Goal: Information Seeking & Learning: Learn about a topic

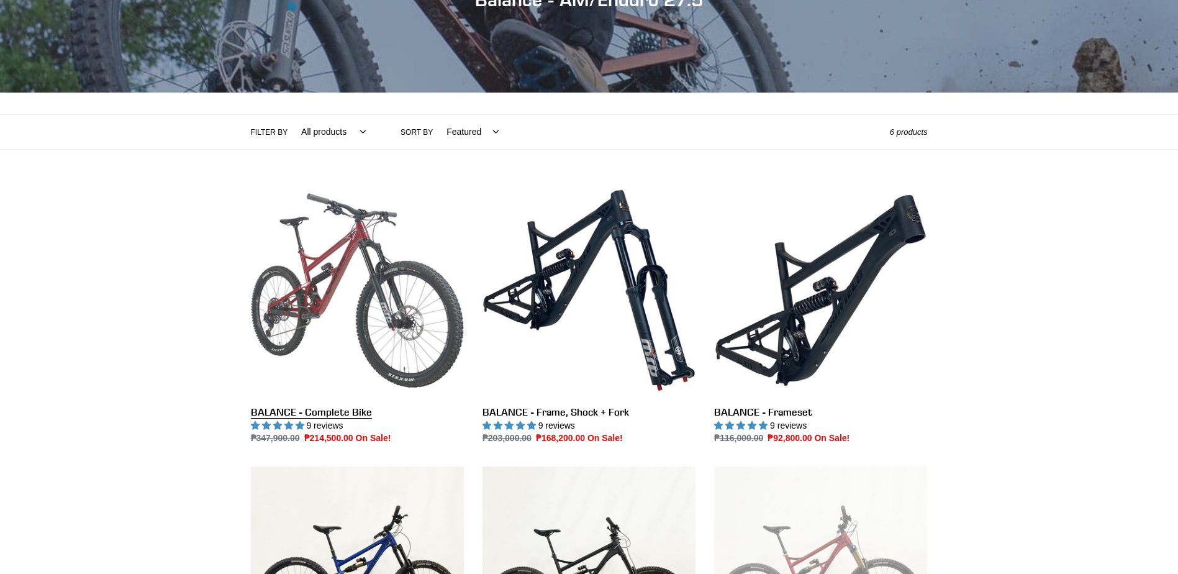
scroll to position [186, 0]
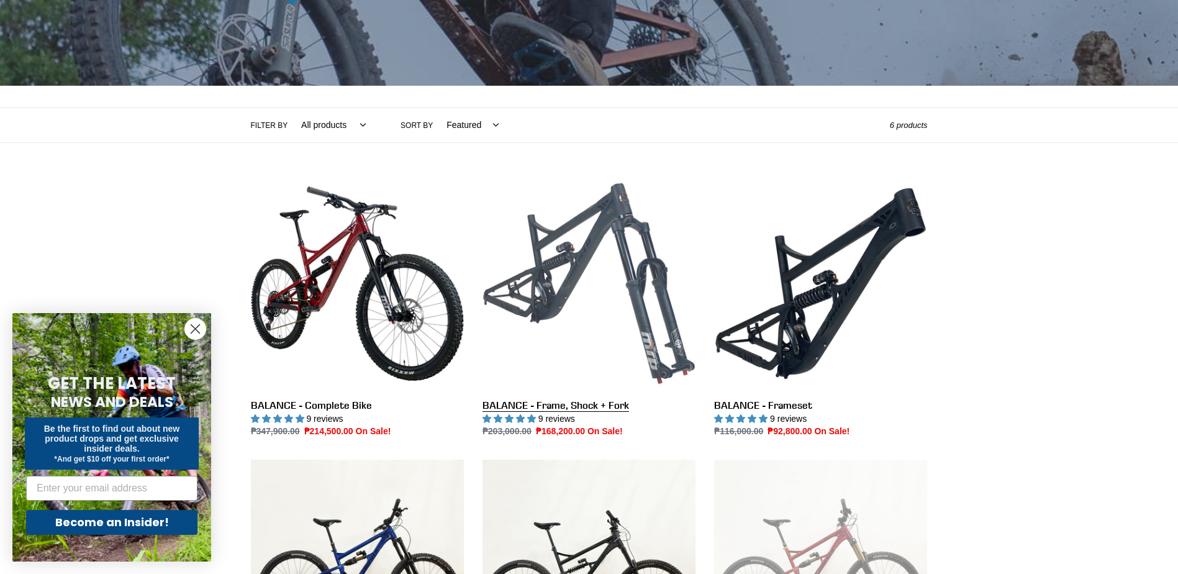
click at [610, 356] on link "BALANCE - Frame, Shock + Fork" at bounding box center [588, 307] width 213 height 261
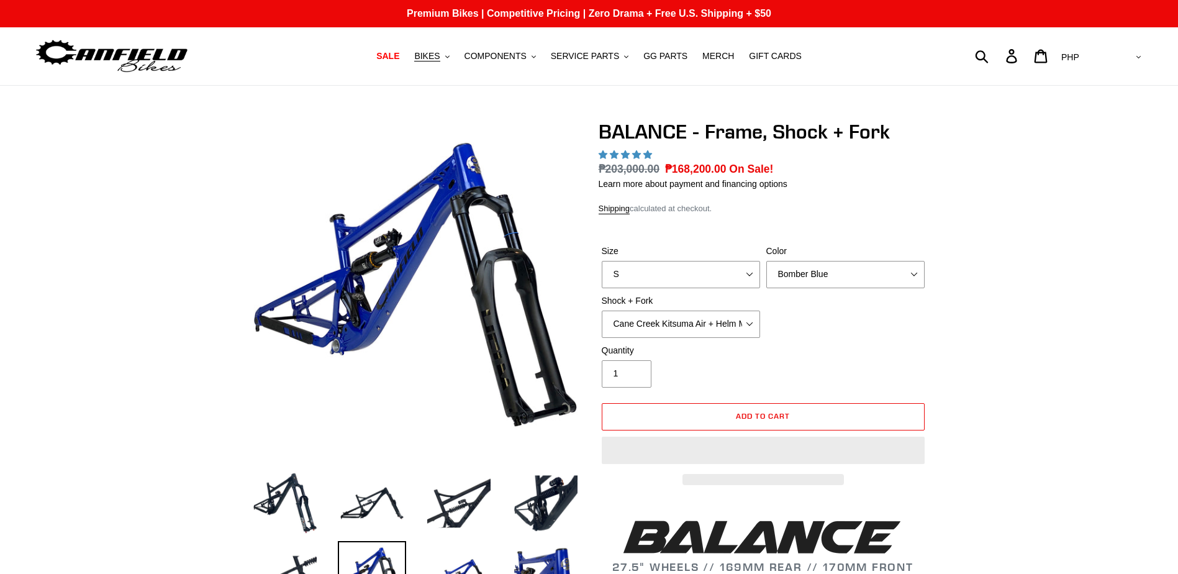
select select "highest-rating"
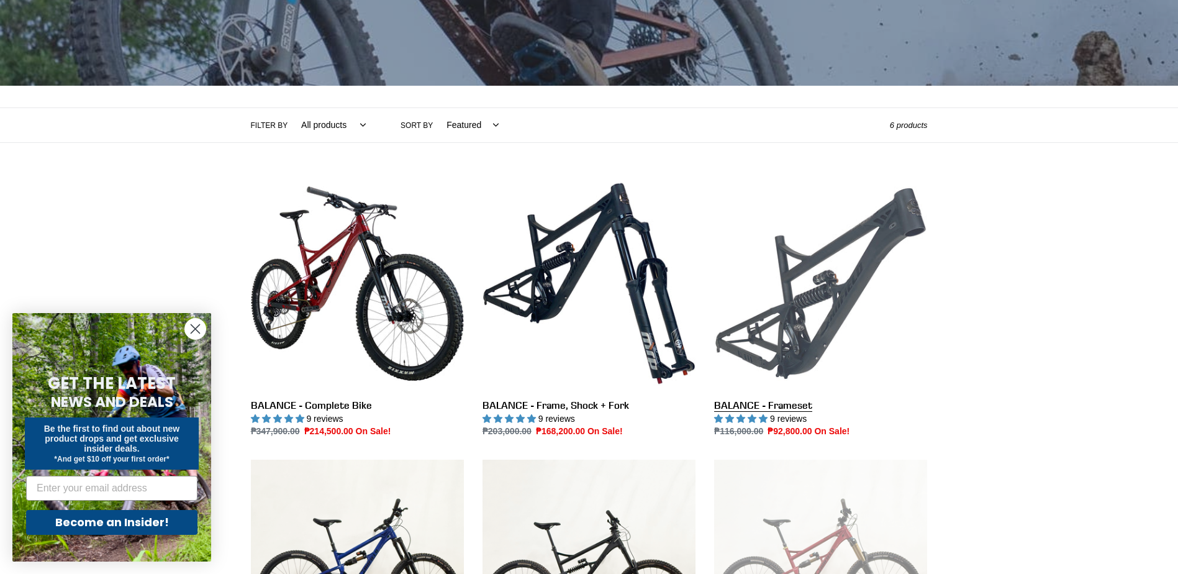
click at [772, 394] on link "BALANCE - Frameset" at bounding box center [820, 307] width 213 height 261
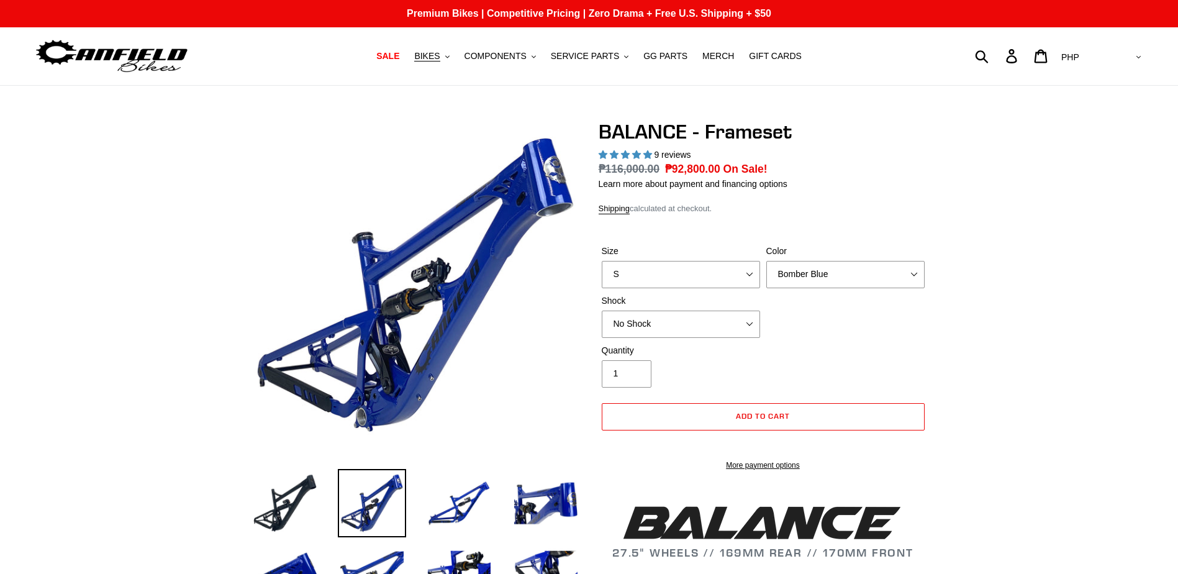
select select "highest-rating"
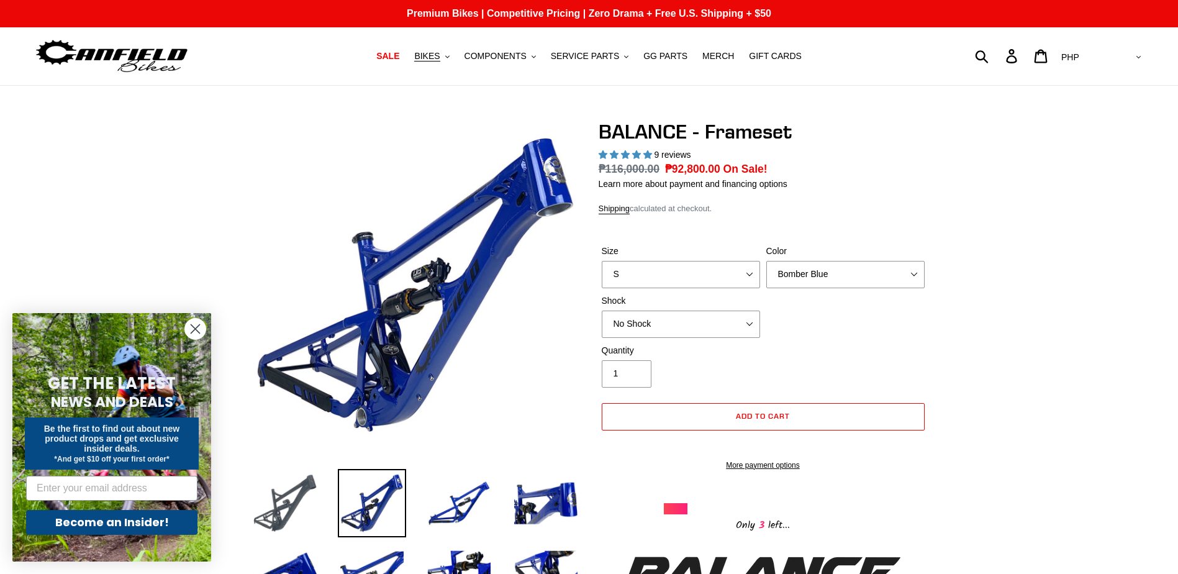
click at [286, 499] on img at bounding box center [285, 503] width 68 height 68
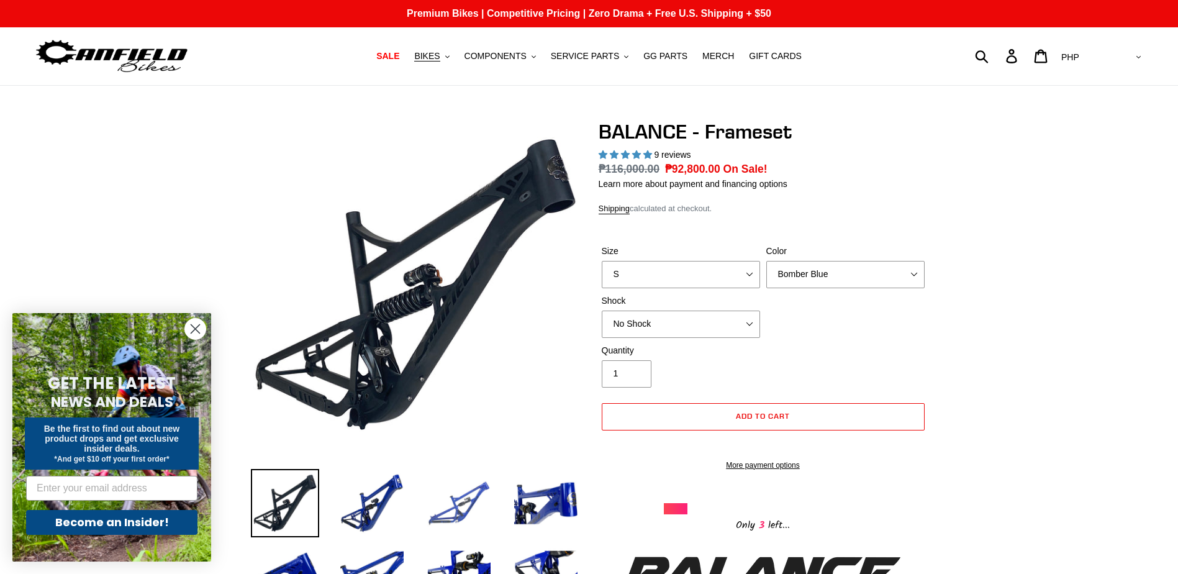
click at [464, 510] on img at bounding box center [459, 503] width 68 height 68
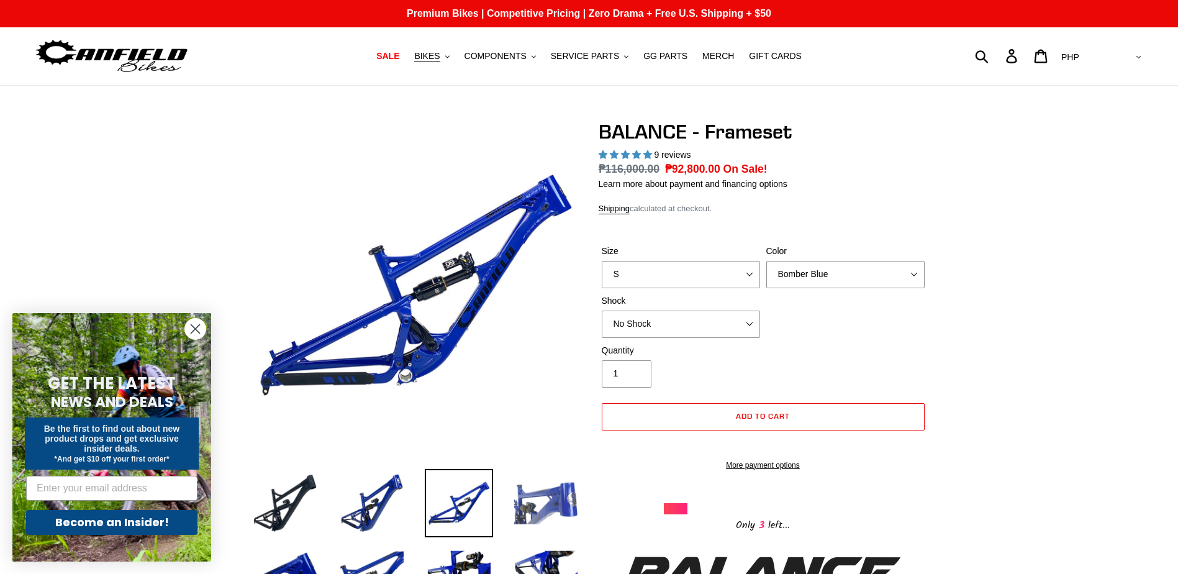
click at [522, 516] on img at bounding box center [546, 503] width 68 height 68
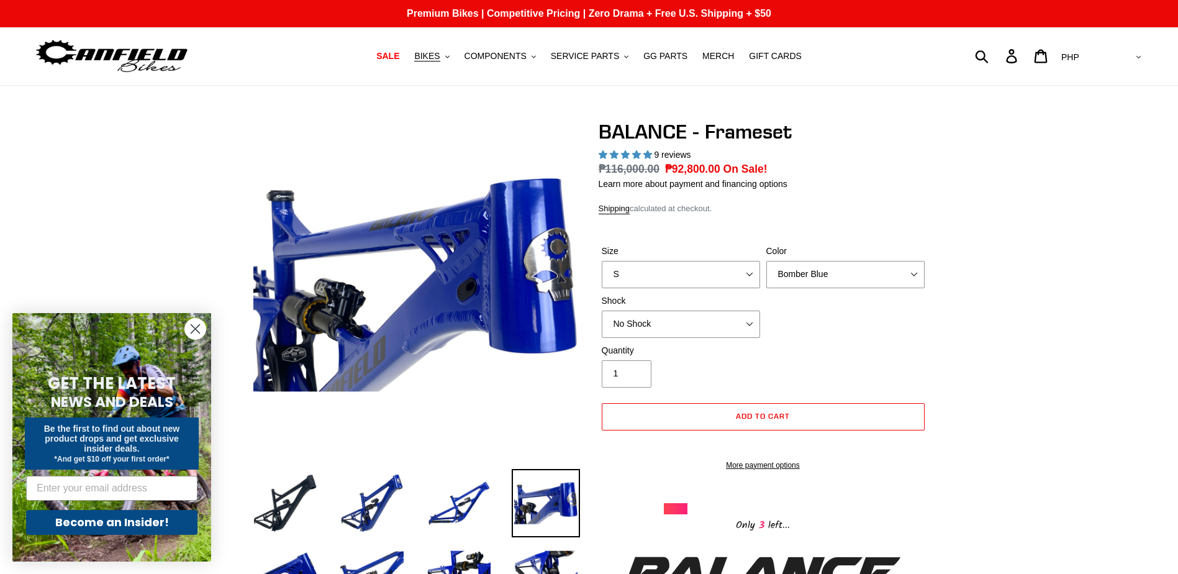
scroll to position [124, 0]
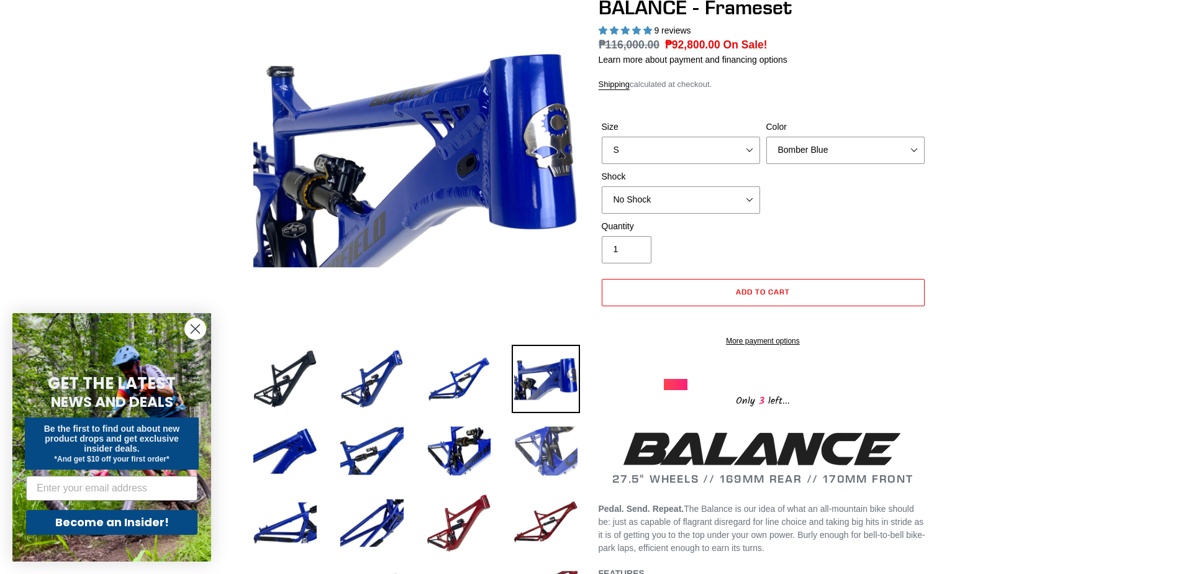
click at [536, 466] on img at bounding box center [546, 451] width 68 height 68
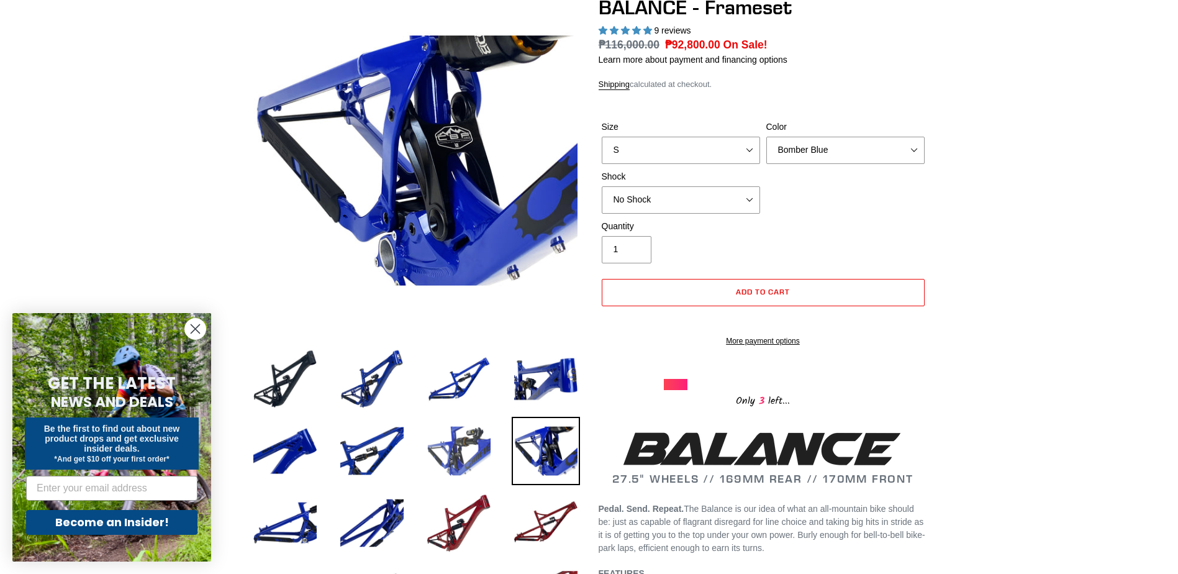
click at [469, 461] on img at bounding box center [459, 451] width 68 height 68
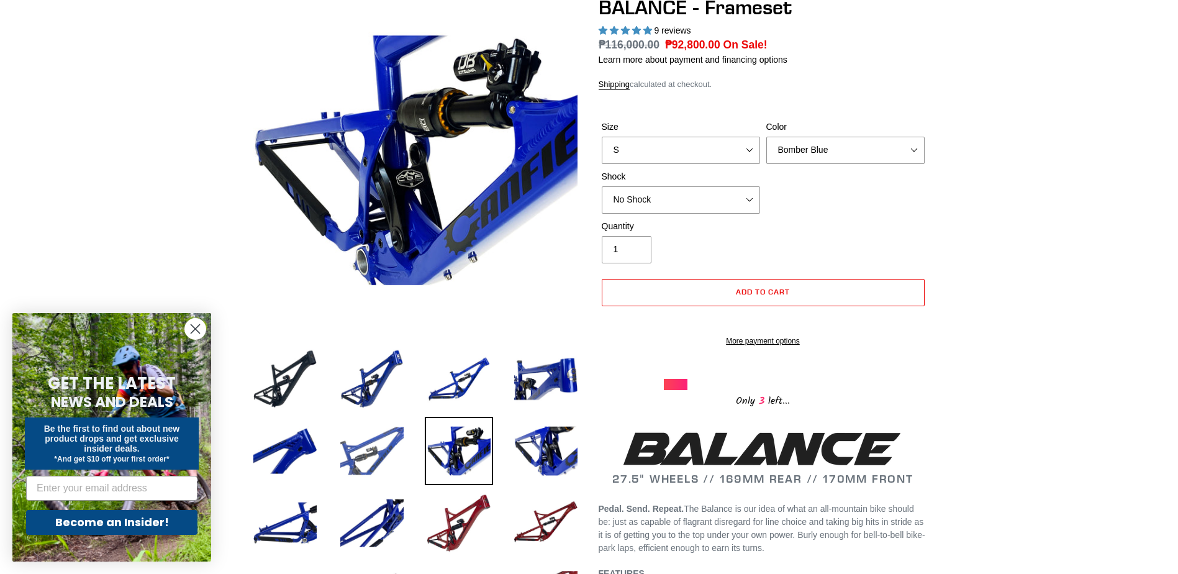
click at [393, 455] on img at bounding box center [372, 451] width 68 height 68
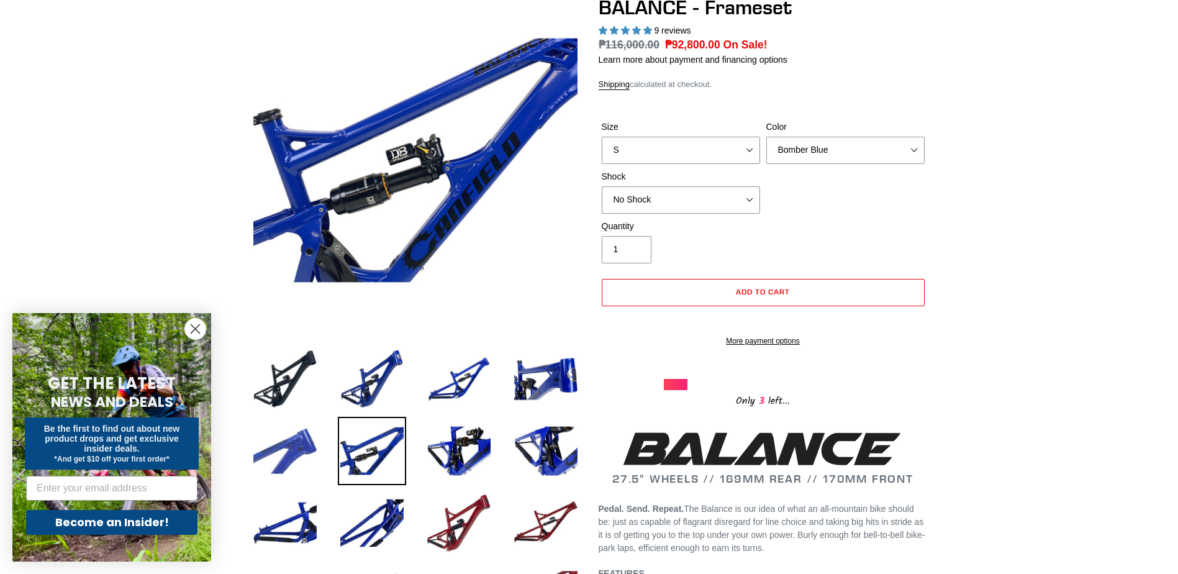
click at [283, 454] on img at bounding box center [285, 451] width 68 height 68
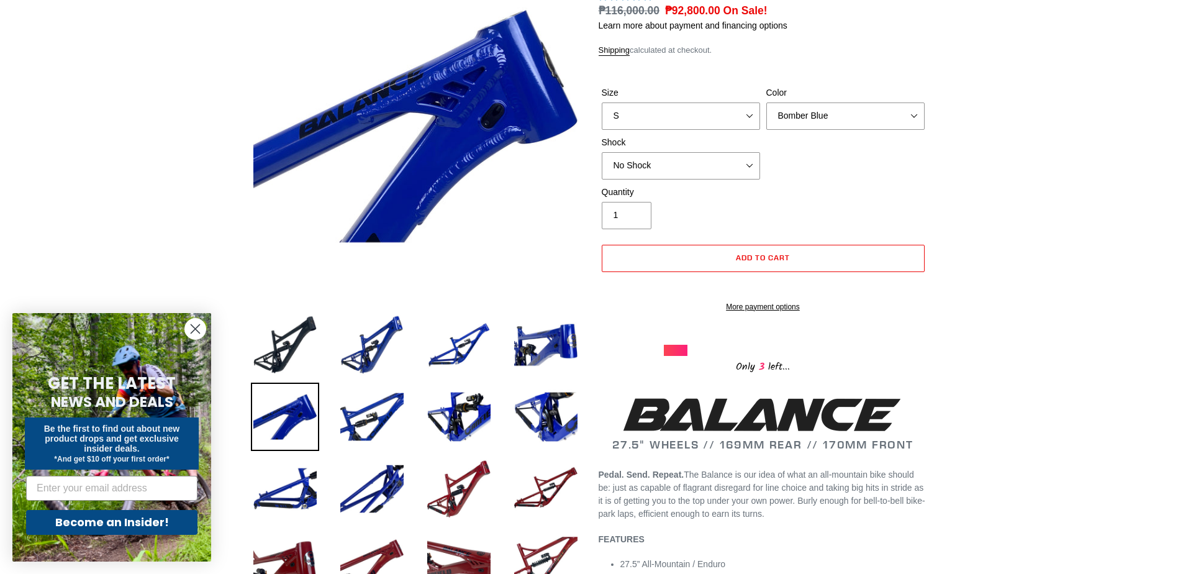
scroll to position [186, 0]
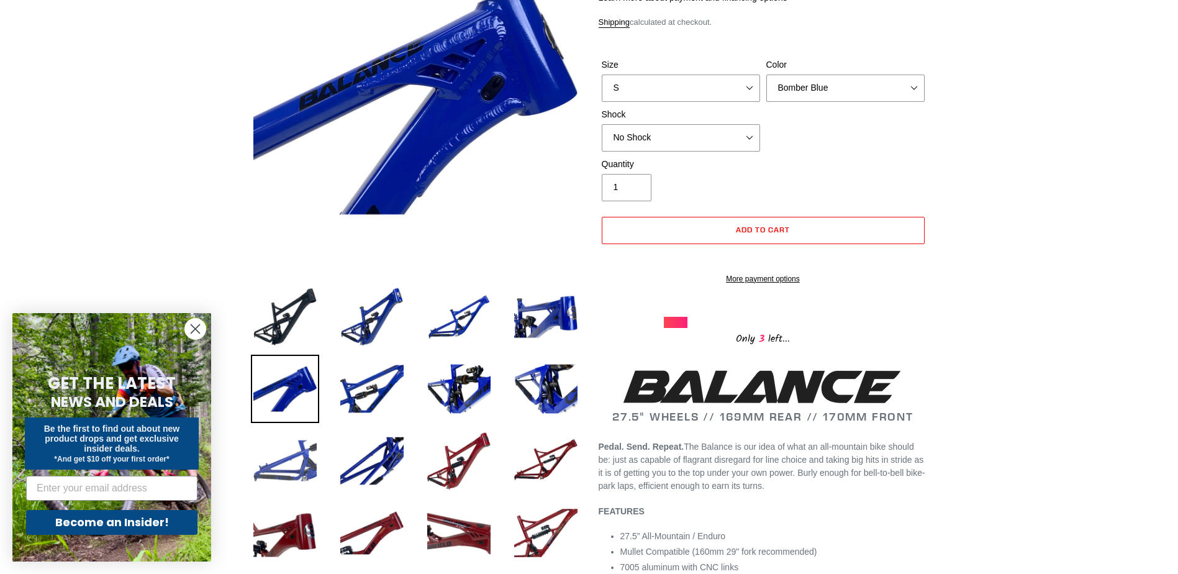
click at [291, 463] on img at bounding box center [285, 460] width 68 height 68
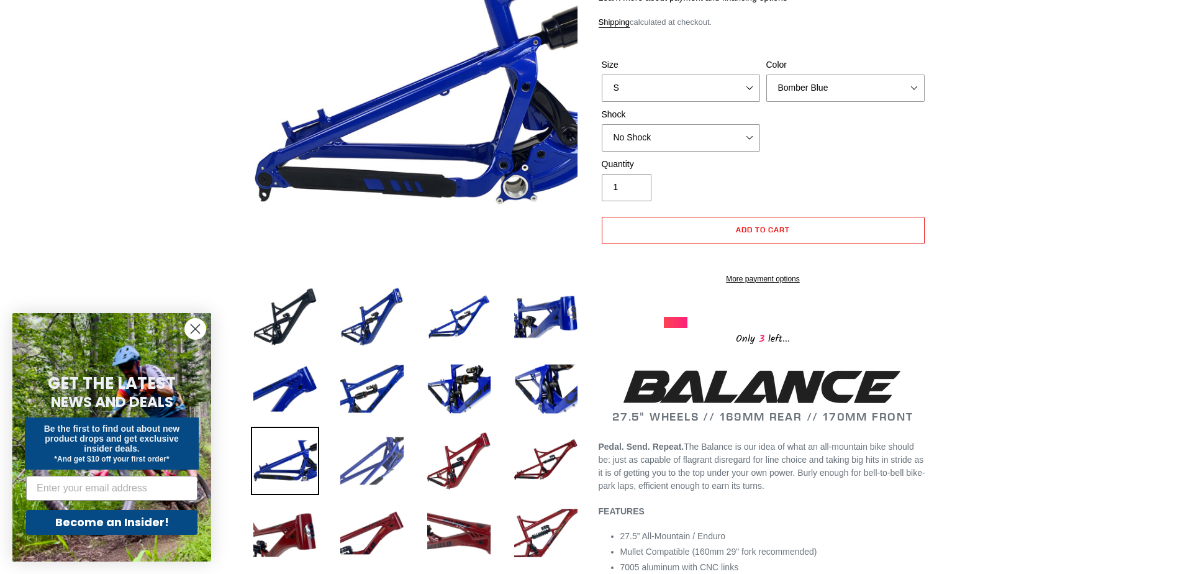
click at [383, 466] on img at bounding box center [372, 460] width 68 height 68
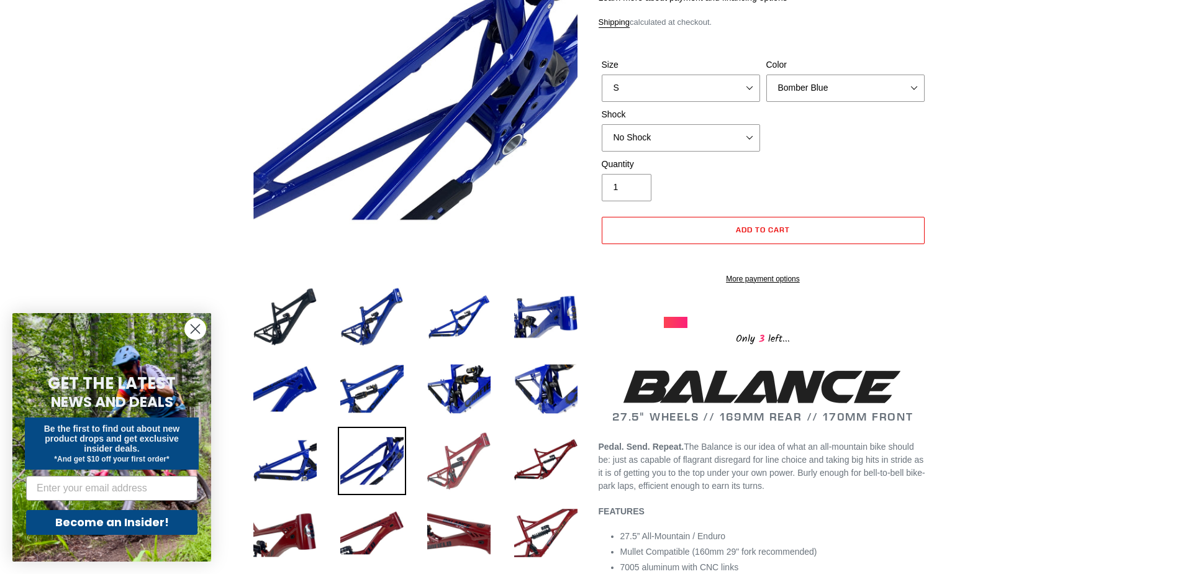
click at [468, 460] on img at bounding box center [459, 460] width 68 height 68
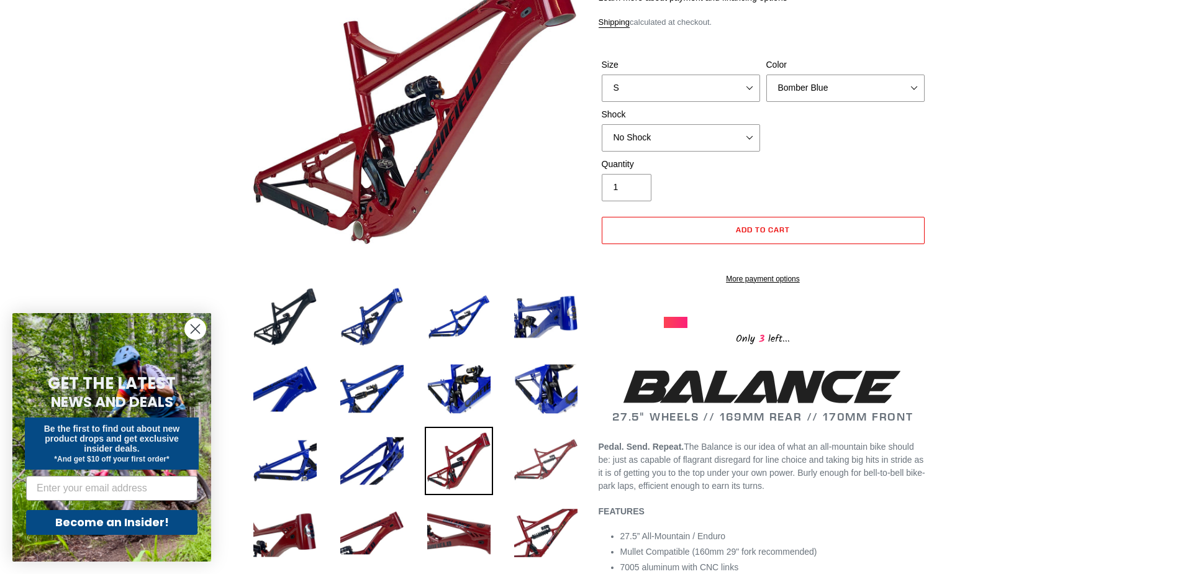
click at [533, 471] on img at bounding box center [546, 460] width 68 height 68
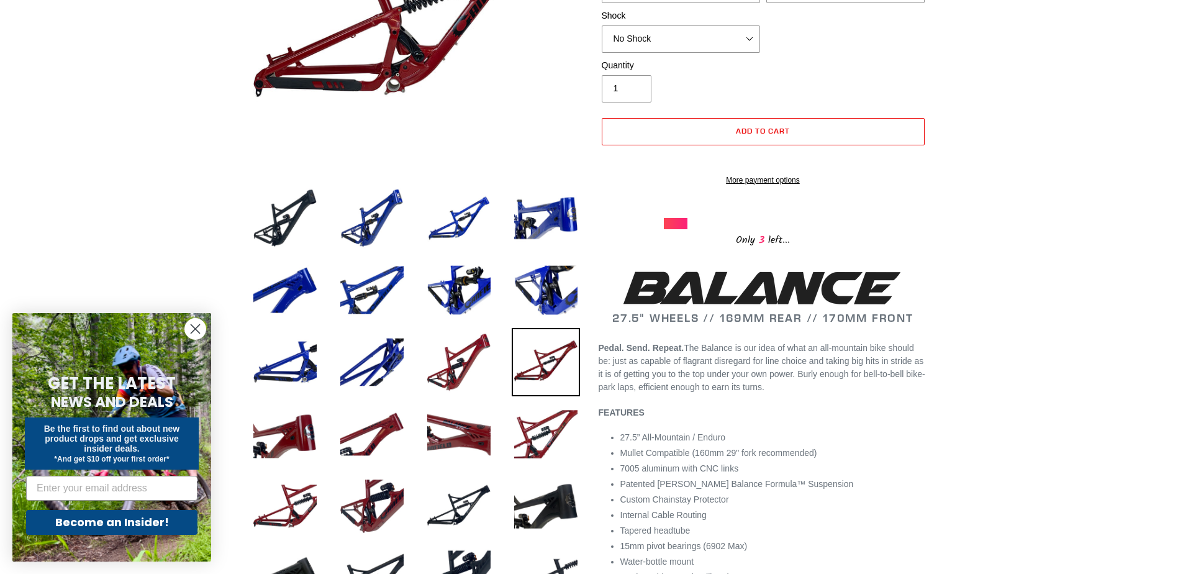
scroll to position [310, 0]
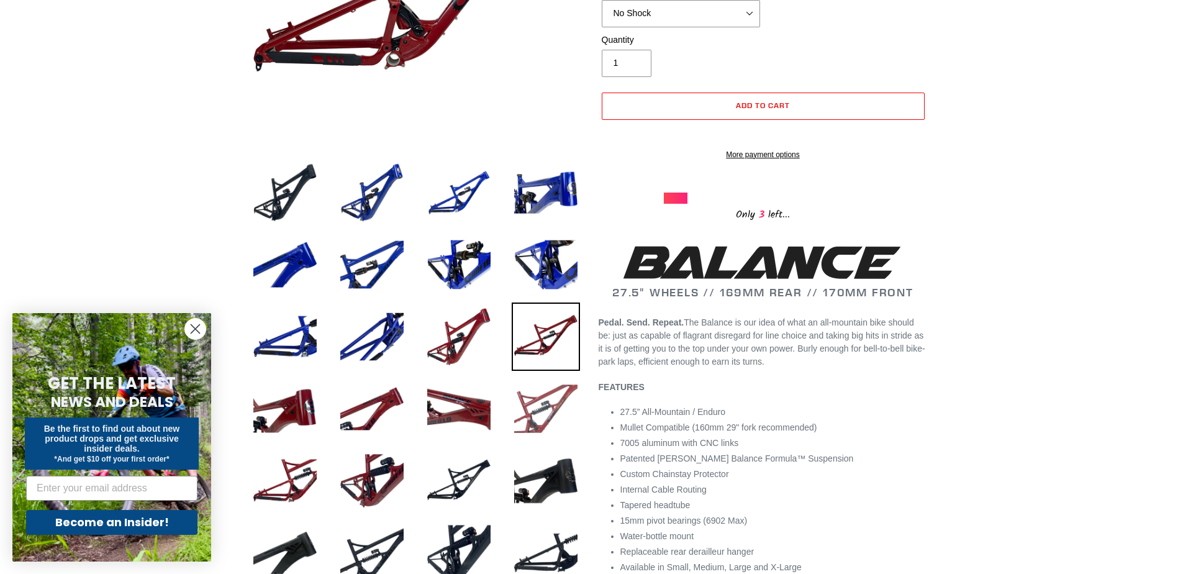
click at [537, 438] on img at bounding box center [546, 408] width 68 height 68
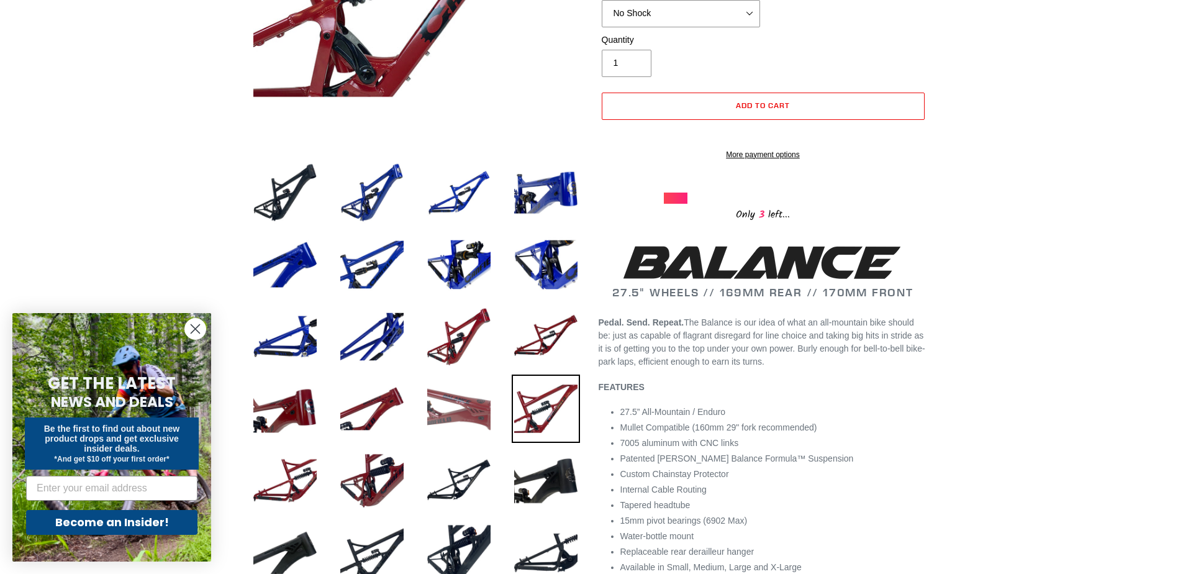
click at [457, 424] on img at bounding box center [459, 408] width 68 height 68
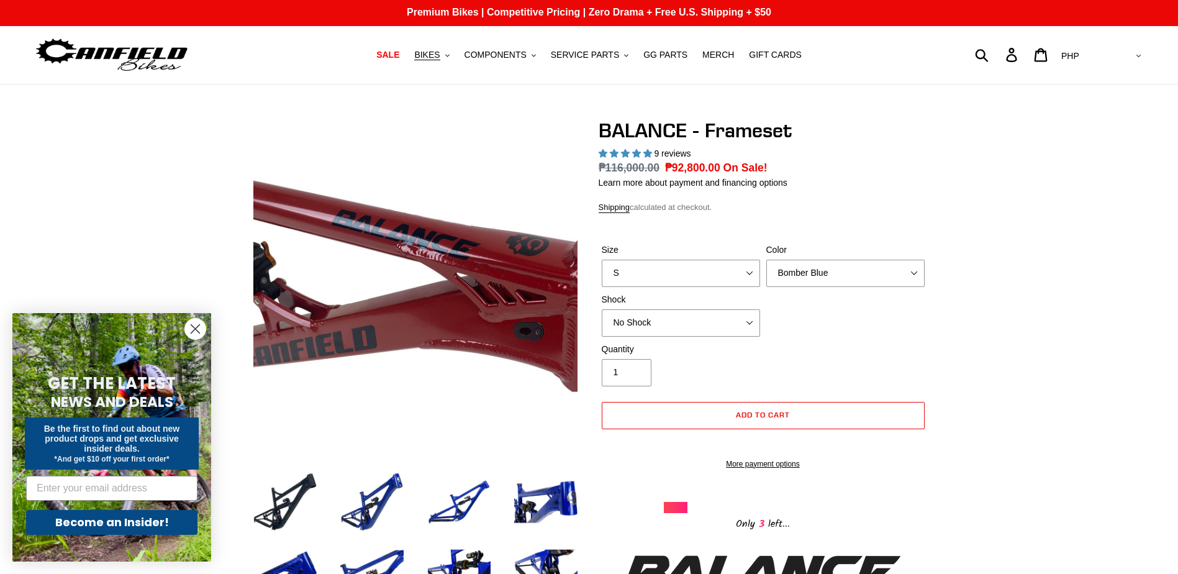
scroll to position [0, 0]
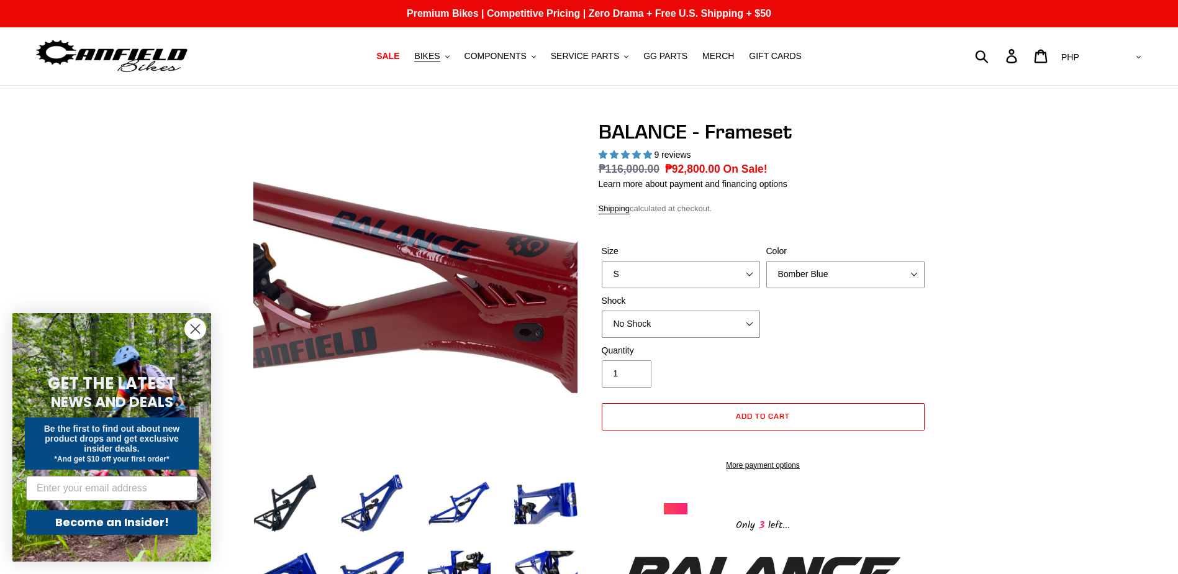
click at [667, 321] on select "No Shock Cane Creek Kitsuma Air Öhlins TTX2 Air EXT Storia V3-S" at bounding box center [681, 323] width 158 height 27
click at [602, 310] on select "No Shock Cane Creek Kitsuma Air Öhlins TTX2 Air EXT Storia V3-S" at bounding box center [681, 323] width 158 height 27
click at [679, 323] on select "No Shock Cane Creek Kitsuma Air Öhlins TTX2 Air EXT Storia V3-S" at bounding box center [681, 323] width 158 height 27
click at [602, 310] on select "No Shock Cane Creek Kitsuma Air Öhlins TTX2 Air EXT Storia V3-S" at bounding box center [681, 323] width 158 height 27
click at [660, 327] on select "No Shock Cane Creek Kitsuma Air Öhlins TTX2 Air EXT Storia V3-S" at bounding box center [681, 323] width 158 height 27
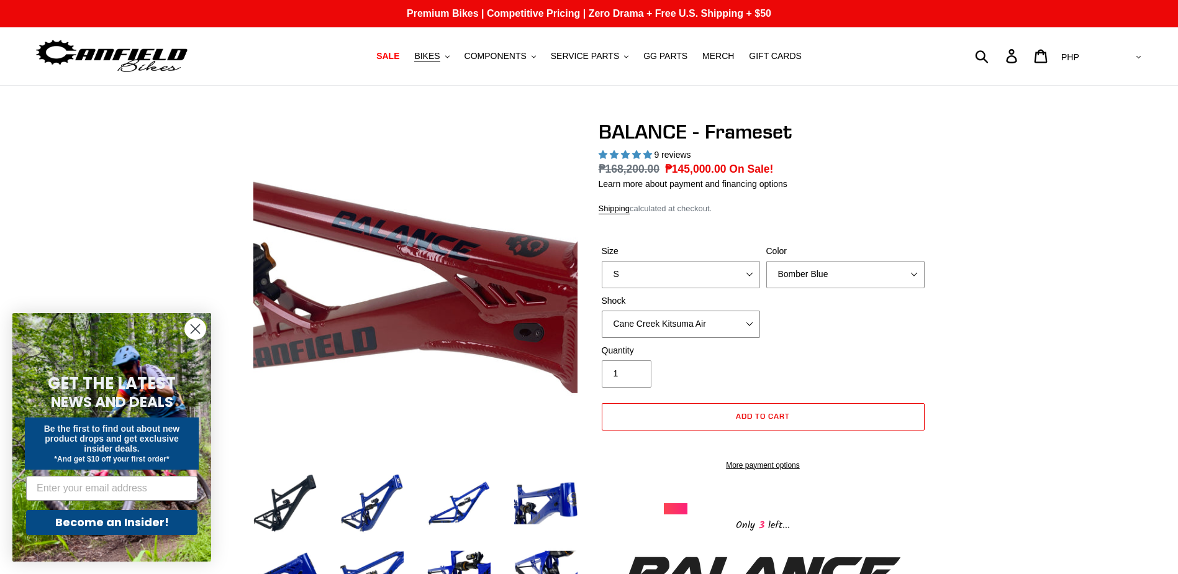
click at [602, 310] on select "No Shock Cane Creek Kitsuma Air Öhlins TTX2 Air EXT Storia V3-S" at bounding box center [681, 323] width 158 height 27
click at [659, 332] on select "No Shock Cane Creek Kitsuma Air Öhlins TTX2 Air EXT Storia V3-S" at bounding box center [681, 323] width 158 height 27
select select "Öhlins TTX2 Air"
click at [602, 310] on select "No Shock Cane Creek Kitsuma Air Öhlins TTX2 Air EXT Storia V3-S" at bounding box center [681, 323] width 158 height 27
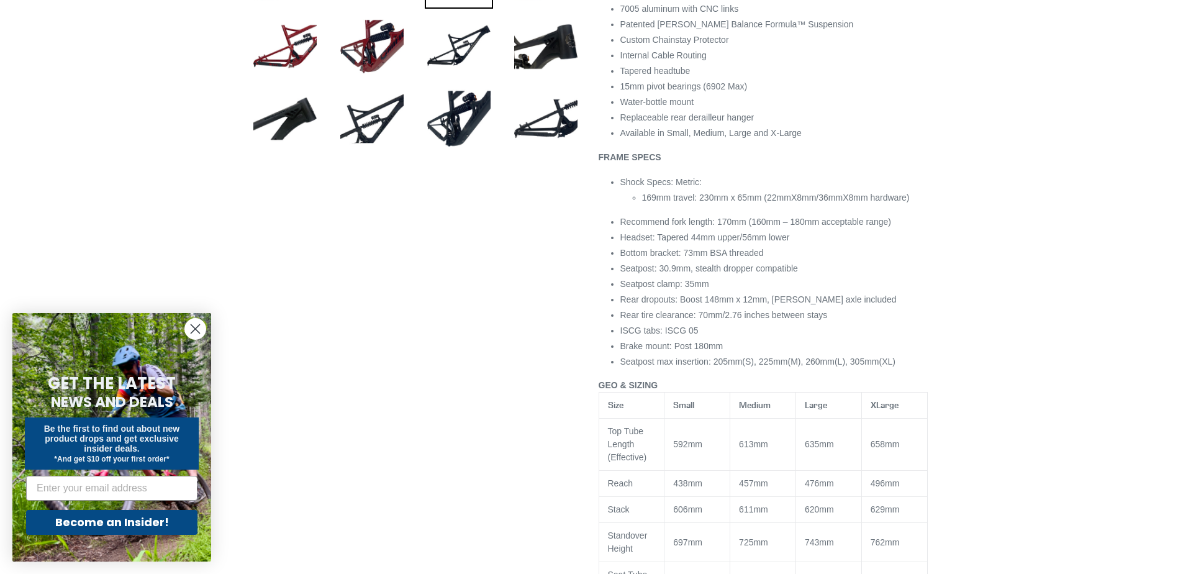
scroll to position [745, 0]
drag, startPoint x: 644, startPoint y: 213, endPoint x: 713, endPoint y: 210, distance: 69.6
click at [713, 202] on span "169mm travel: 230mm x 65mm (22mmX8mm/36mmX8mm hardware)" at bounding box center [776, 197] width 268 height 10
drag, startPoint x: 713, startPoint y: 210, endPoint x: 722, endPoint y: 227, distance: 18.3
click at [722, 227] on ul "Shock Specs: Metric: 169mm travel: 230mm x 65mm (22mmX8mm/36mmX8mm hardware) Re…" at bounding box center [773, 271] width 307 height 192
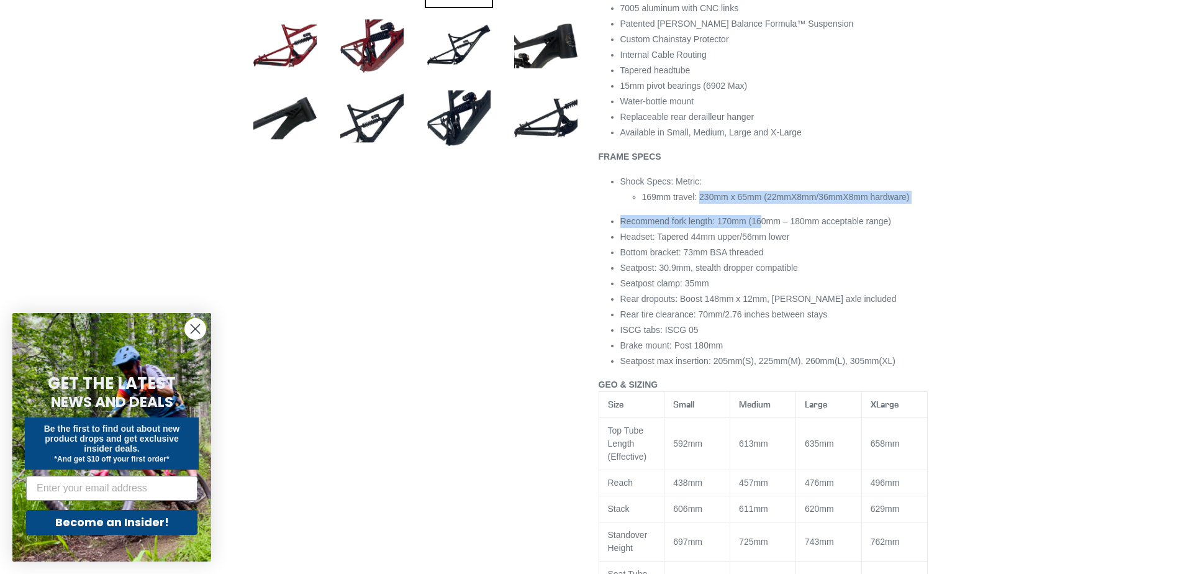
drag, startPoint x: 698, startPoint y: 213, endPoint x: 758, endPoint y: 219, distance: 59.9
click at [758, 219] on ul "Shock Specs: Metric: 169mm travel: 230mm x 65mm (22mmX8mm/36mmX8mm hardware) Re…" at bounding box center [773, 271] width 307 height 192
drag, startPoint x: 758, startPoint y: 219, endPoint x: 711, endPoint y: 232, distance: 48.8
click at [711, 226] on span "Recommend fork length: 170mm (160mm – 180mm acceptable range)" at bounding box center [755, 221] width 271 height 10
drag, startPoint x: 718, startPoint y: 234, endPoint x: 746, endPoint y: 234, distance: 28.6
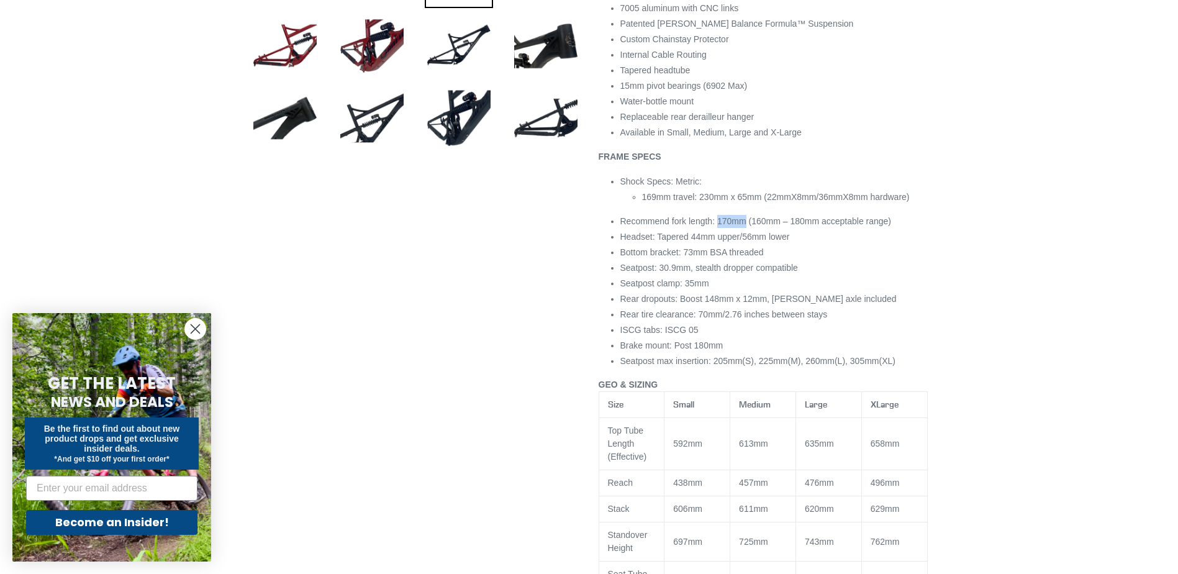
click at [746, 226] on span "Recommend fork length: 170mm (160mm – 180mm acceptable range)" at bounding box center [755, 221] width 271 height 10
click at [752, 226] on span "Recommend fork length: 170mm (160mm – 180mm acceptable range)" at bounding box center [755, 221] width 271 height 10
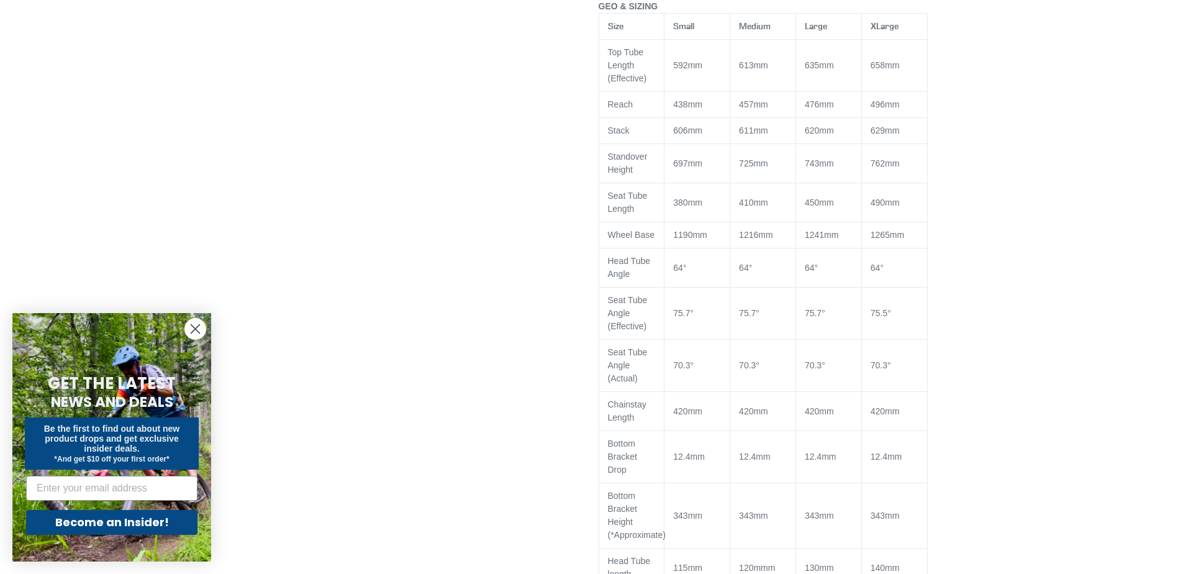
scroll to position [1117, 0]
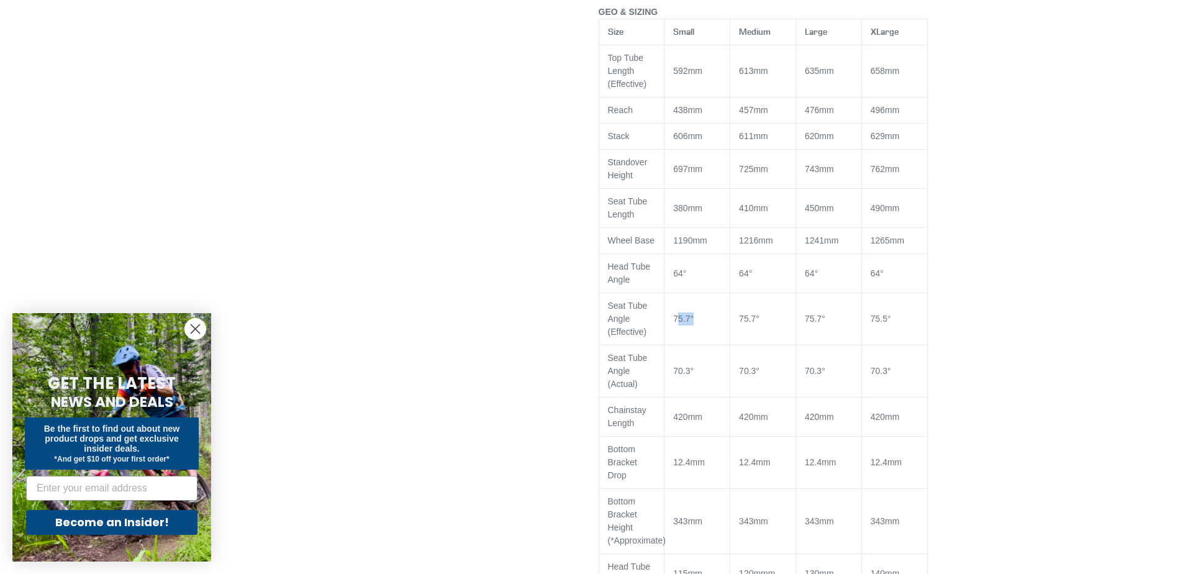
drag, startPoint x: 677, startPoint y: 335, endPoint x: 698, endPoint y: 335, distance: 21.7
click at [698, 335] on td "75.7°" at bounding box center [697, 319] width 66 height 52
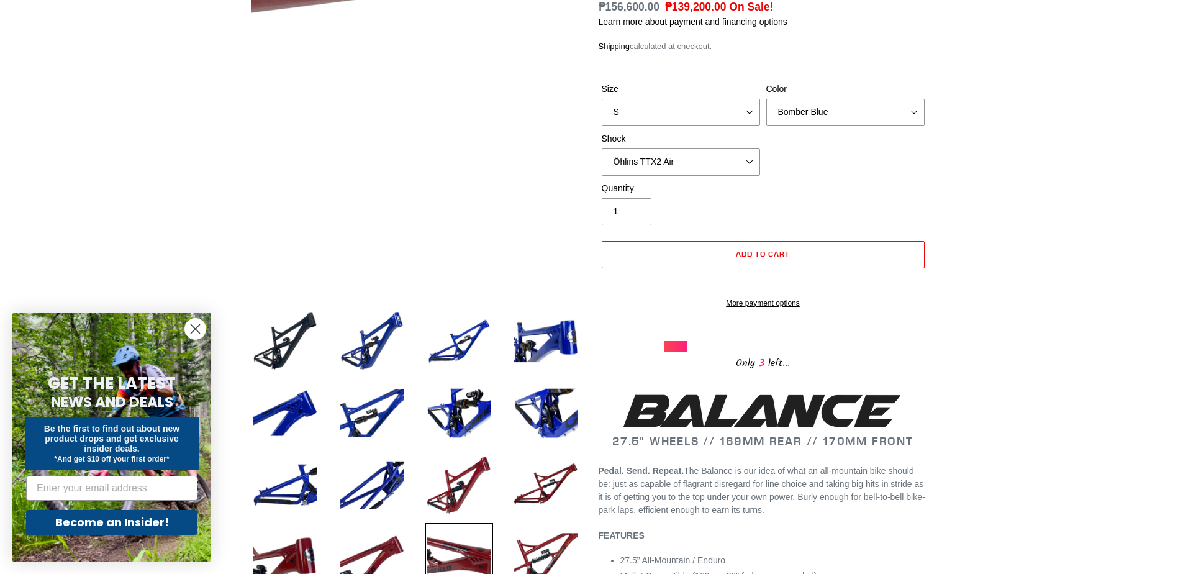
scroll to position [62, 0]
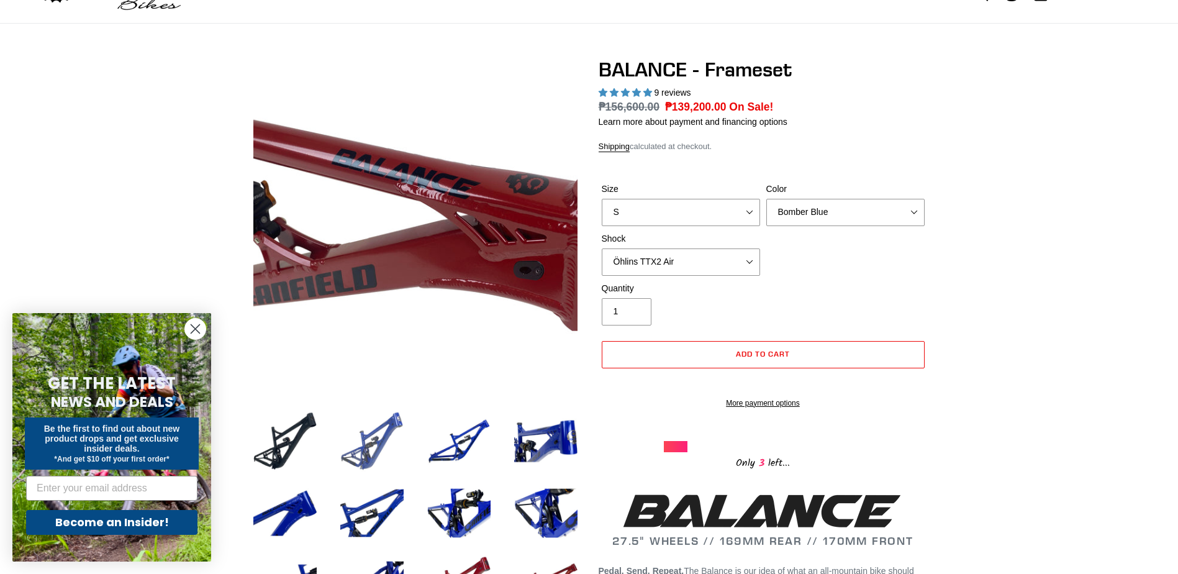
click at [371, 456] on img at bounding box center [372, 441] width 68 height 68
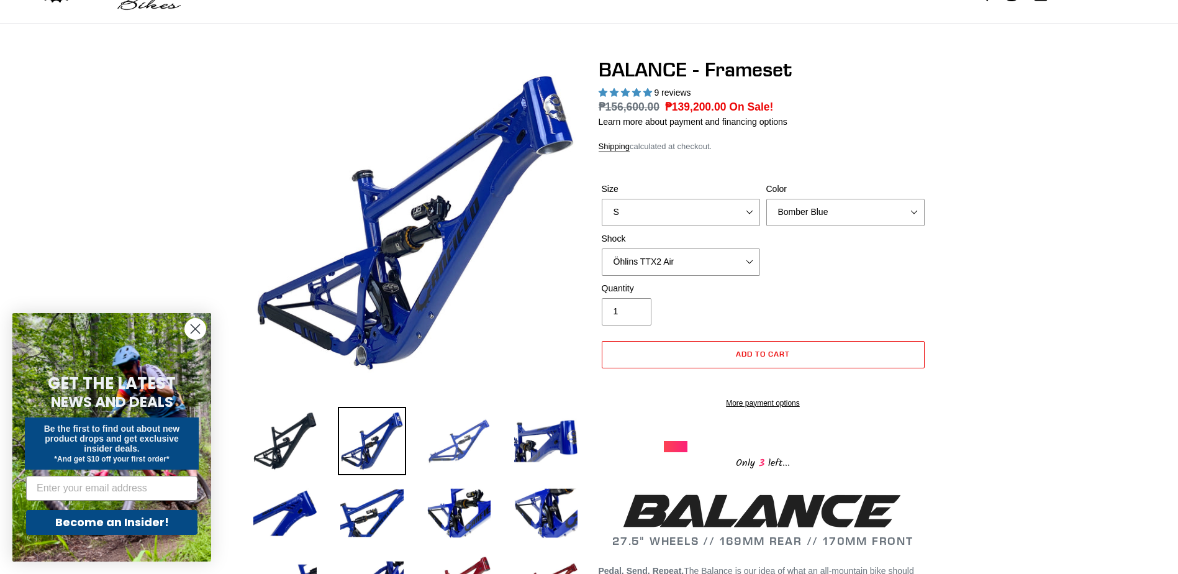
click at [444, 444] on img at bounding box center [459, 441] width 68 height 68
